Goal: Transaction & Acquisition: Download file/media

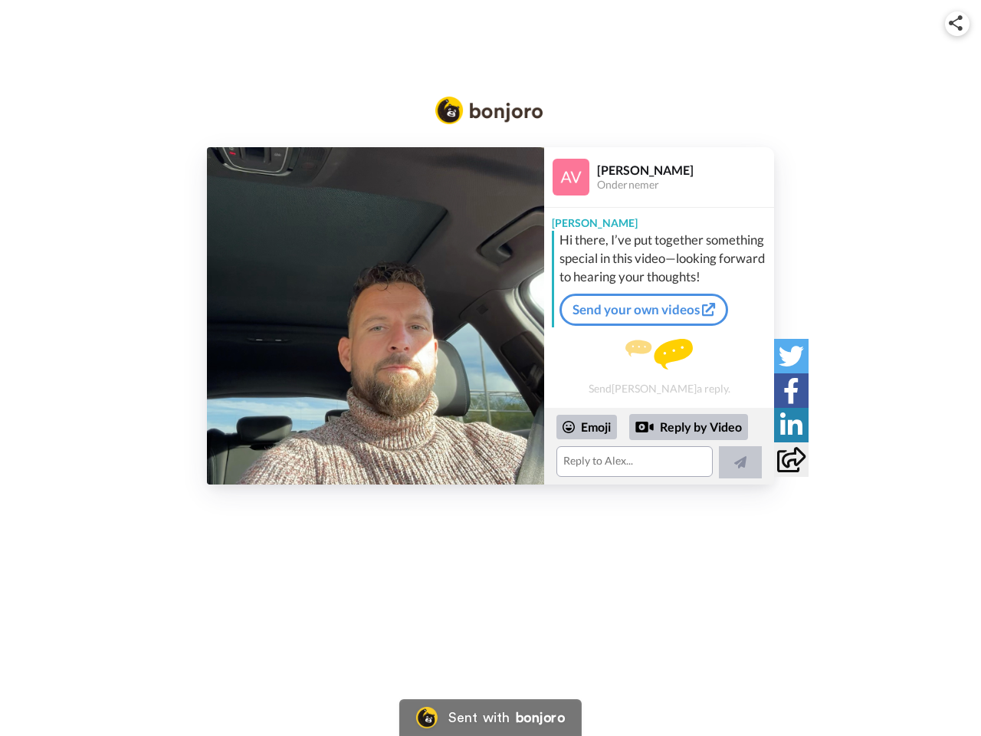
click at [957, 23] on img at bounding box center [956, 22] width 14 height 15
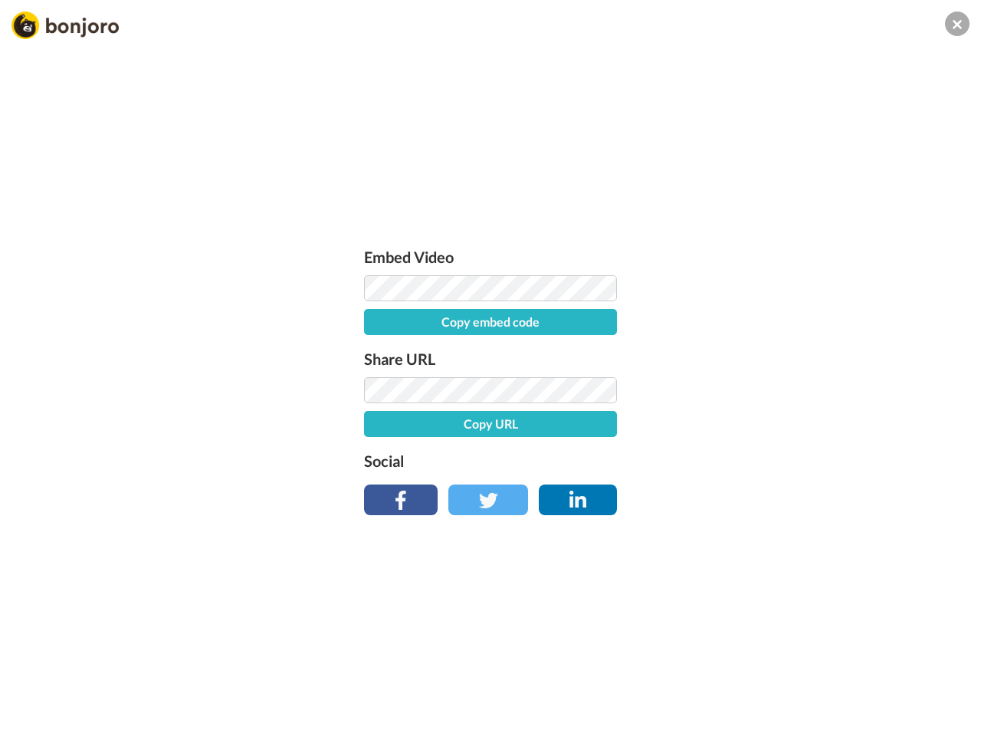
click at [375, 316] on button "Copy embed code" at bounding box center [490, 322] width 253 height 26
click at [659, 446] on div "Embed Video Copy embed code Share URL Copy URL Social" at bounding box center [490, 451] width 981 height 736
click at [587, 427] on button "Copy URL" at bounding box center [490, 424] width 253 height 26
click at [689, 427] on div "Embed Video Embed code copied! Share URL URL copied! Social" at bounding box center [490, 451] width 981 height 736
click at [740, 462] on div "Embed Video Embed code copied! Share URL URL copied! Social" at bounding box center [490, 451] width 981 height 736
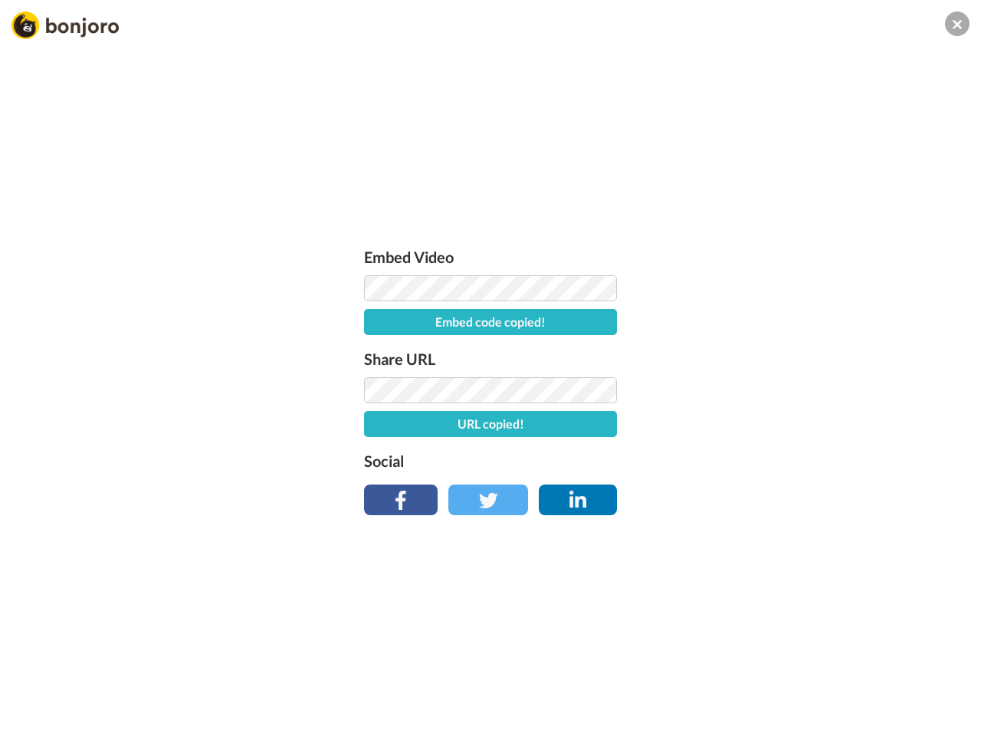
click at [791, 356] on div "Embed Video Embed code copied! Share URL URL copied! Social" at bounding box center [490, 451] width 981 height 736
click at [791, 390] on div "Embed Video Embed code copied! Share URL URL copied! Social" at bounding box center [490, 451] width 981 height 736
click at [791, 424] on div "Embed Video Embed code copied! Share URL URL copied! Social" at bounding box center [490, 451] width 981 height 736
click at [791, 459] on div "Embed Video Embed code copied! Share URL URL copied! Social" at bounding box center [490, 451] width 981 height 736
